Goal: Check status: Check status

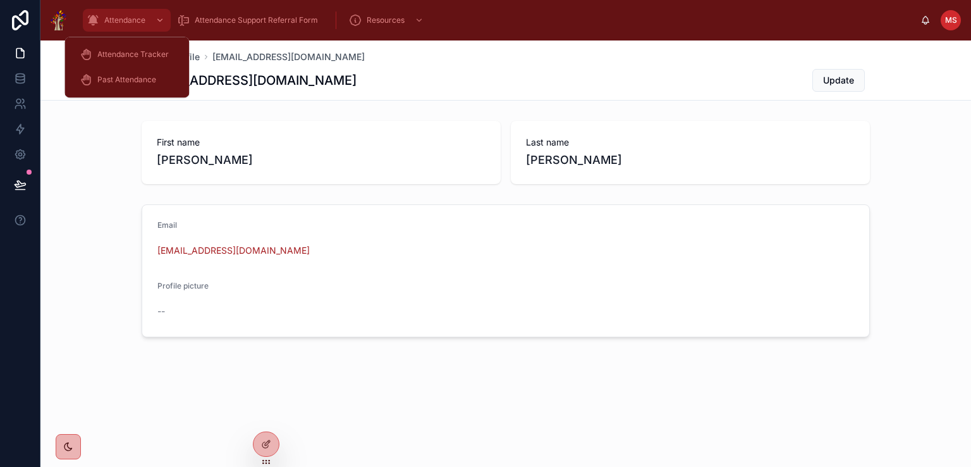
click at [127, 23] on span "Attendance" at bounding box center [124, 20] width 41 height 10
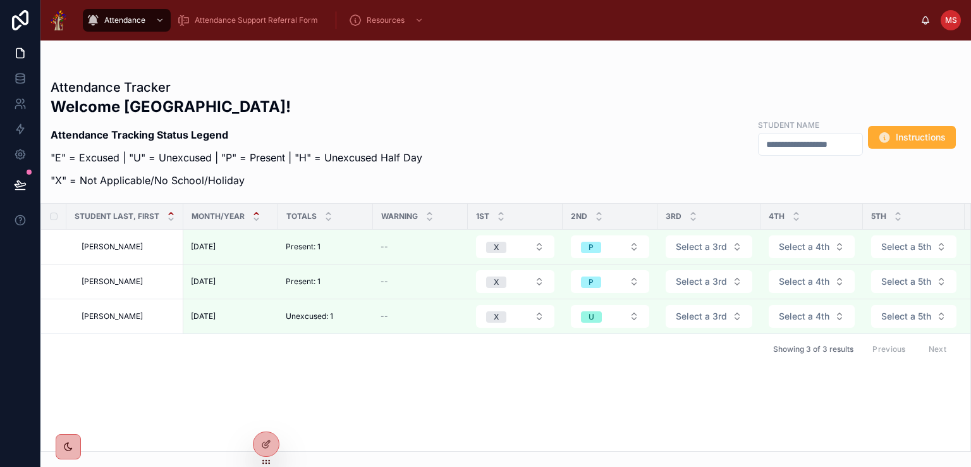
click at [255, 212] on icon at bounding box center [256, 213] width 4 height 2
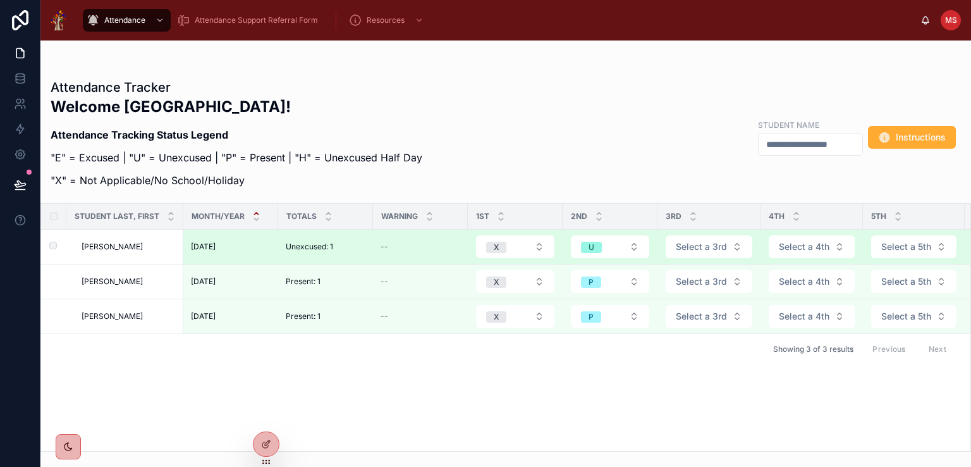
click at [216, 248] on span "[DATE]" at bounding box center [203, 247] width 25 height 10
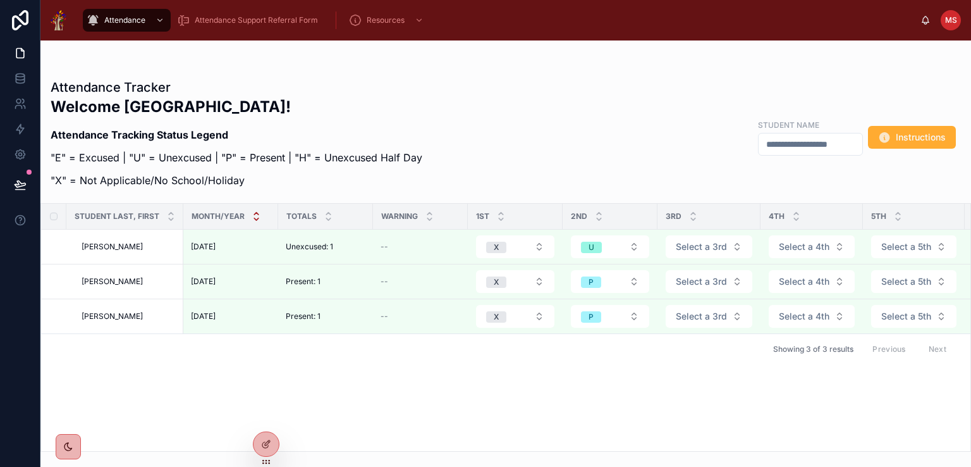
click at [255, 219] on icon at bounding box center [256, 219] width 4 height 2
click at [255, 212] on icon at bounding box center [256, 213] width 4 height 2
